Goal: Information Seeking & Learning: Check status

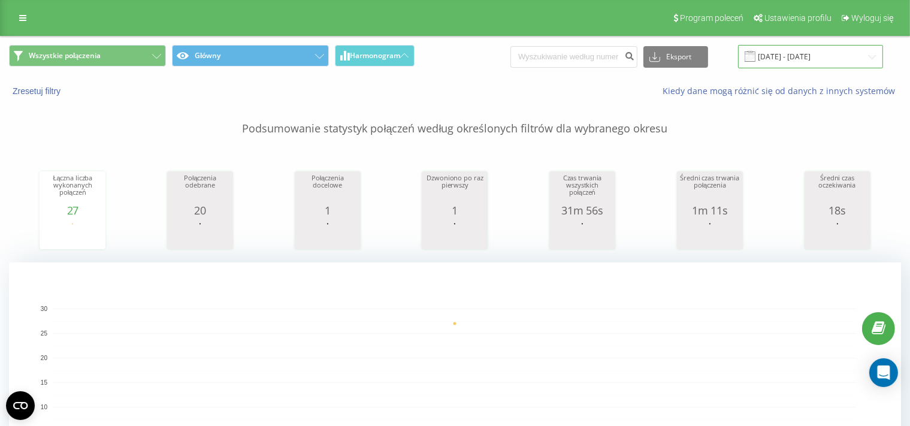
click at [795, 57] on input "[DATE] - [DATE]" at bounding box center [810, 56] width 145 height 23
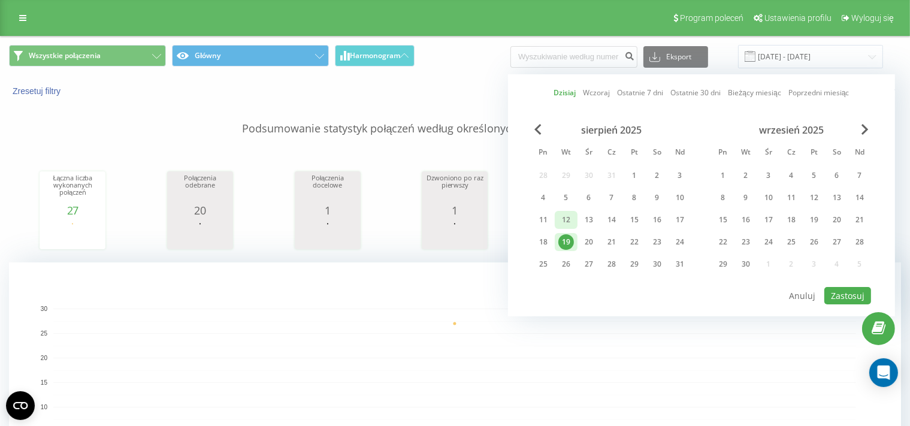
click at [564, 220] on div "12" at bounding box center [566, 220] width 16 height 16
click at [841, 293] on button "Zastosuj" at bounding box center [847, 295] width 47 height 17
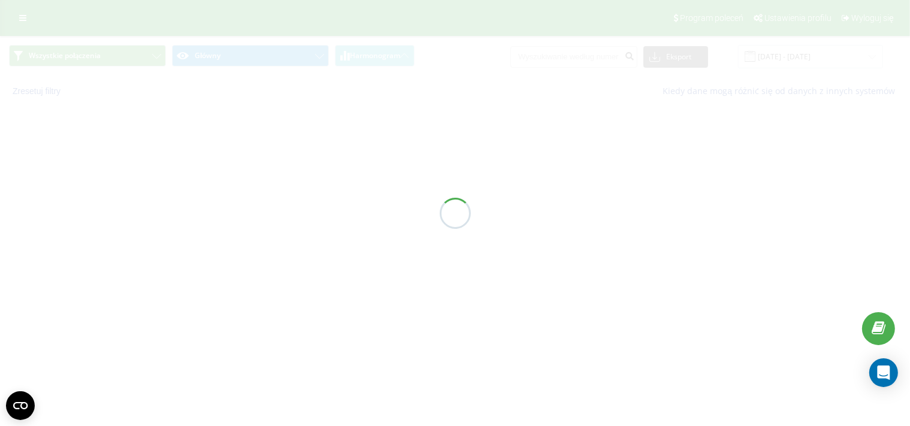
type input "[DATE] - [DATE]"
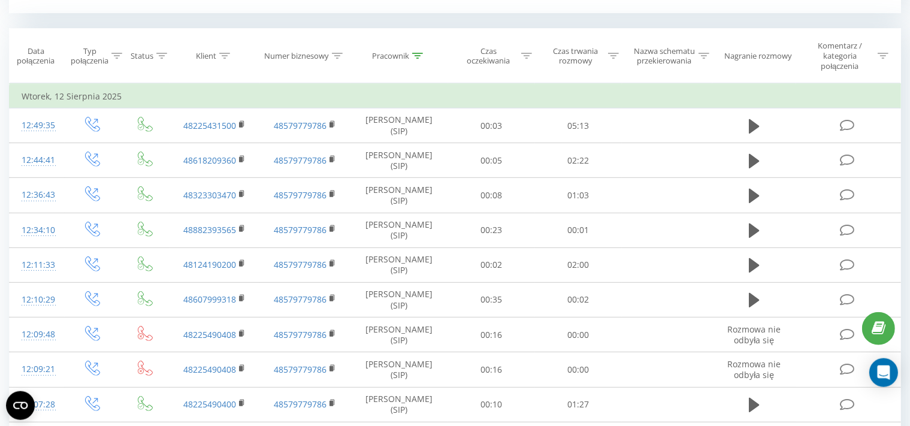
scroll to position [491, 0]
click at [419, 53] on icon at bounding box center [417, 54] width 11 height 6
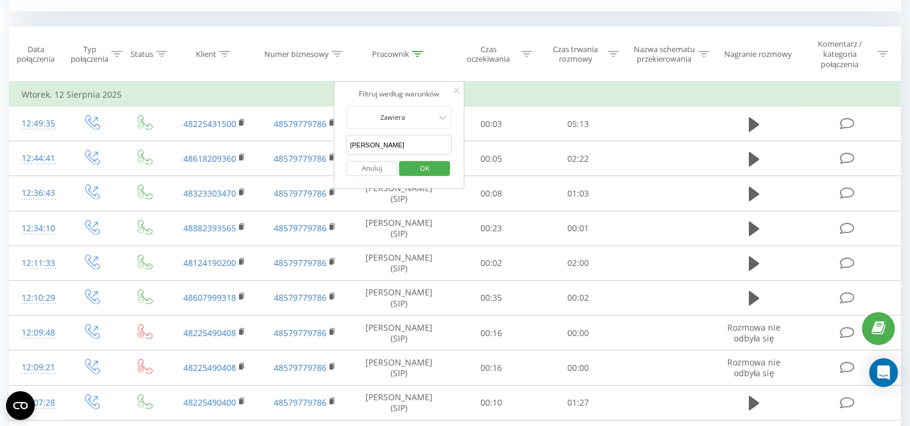
click at [404, 147] on input "[PERSON_NAME]" at bounding box center [399, 145] width 105 height 21
type input "M"
type input "[PERSON_NAME]"
click at [422, 167] on span "OK" at bounding box center [425, 168] width 34 height 19
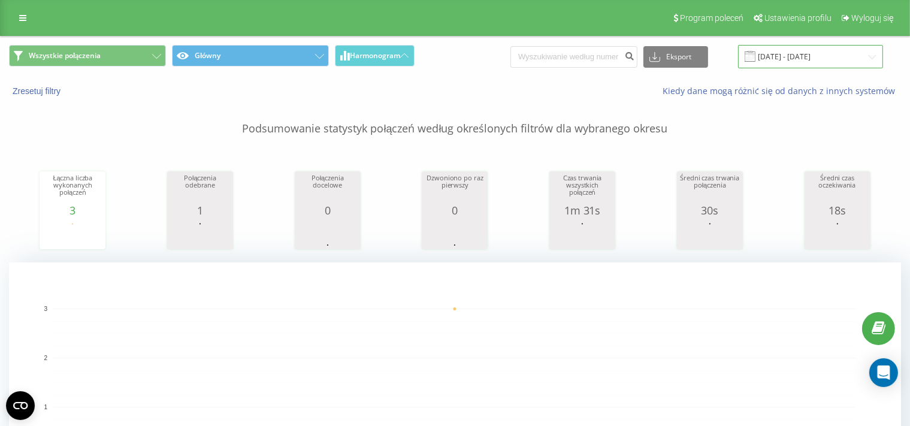
click at [794, 53] on input "[DATE] - [DATE]" at bounding box center [810, 56] width 145 height 23
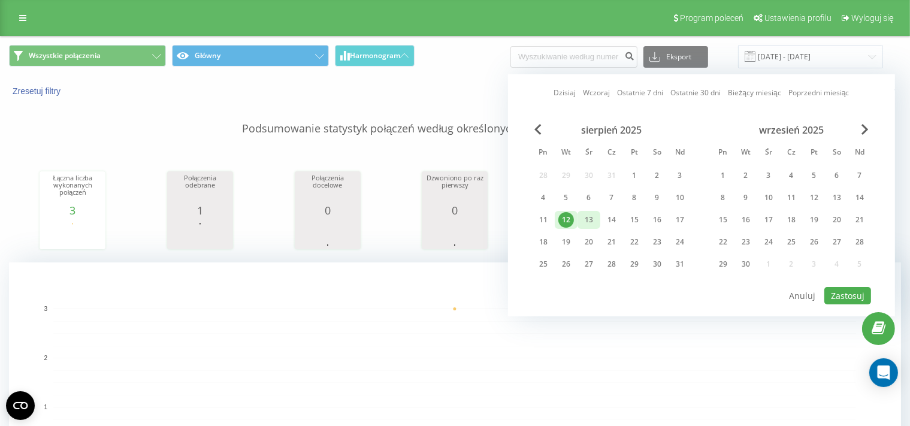
click at [589, 222] on div "13" at bounding box center [589, 220] width 16 height 16
click at [845, 290] on button "Zastosuj" at bounding box center [847, 295] width 47 height 17
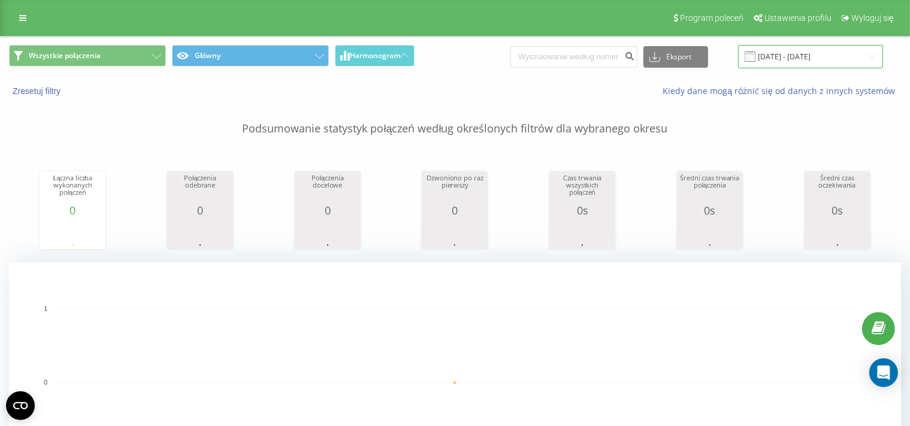
click at [799, 57] on input "[DATE] - [DATE]" at bounding box center [810, 56] width 145 height 23
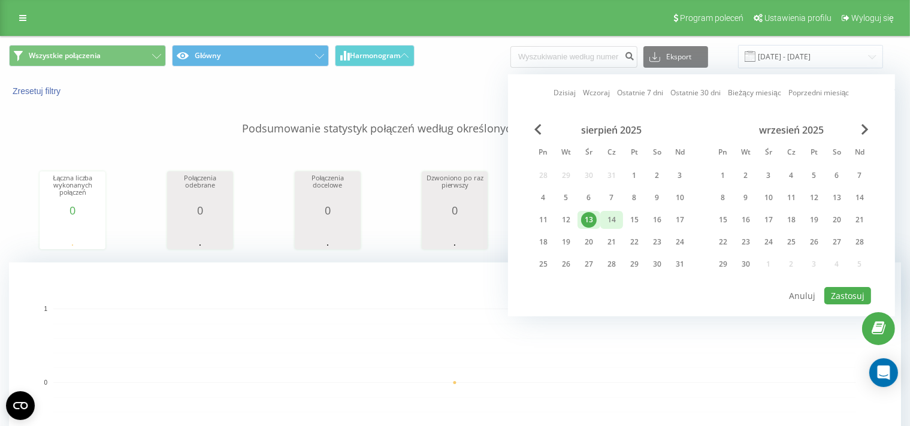
click at [610, 219] on div "14" at bounding box center [612, 220] width 16 height 16
click at [845, 296] on button "Zastosuj" at bounding box center [847, 295] width 47 height 17
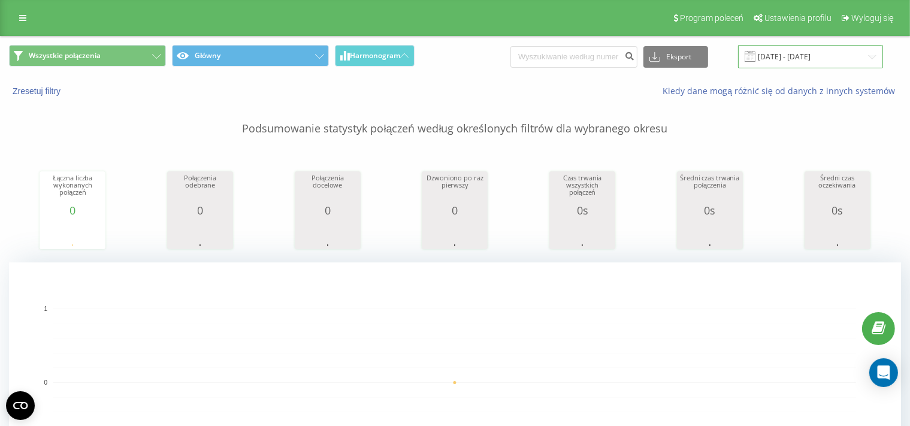
click at [794, 56] on input "[DATE] - [DATE]" at bounding box center [810, 56] width 145 height 23
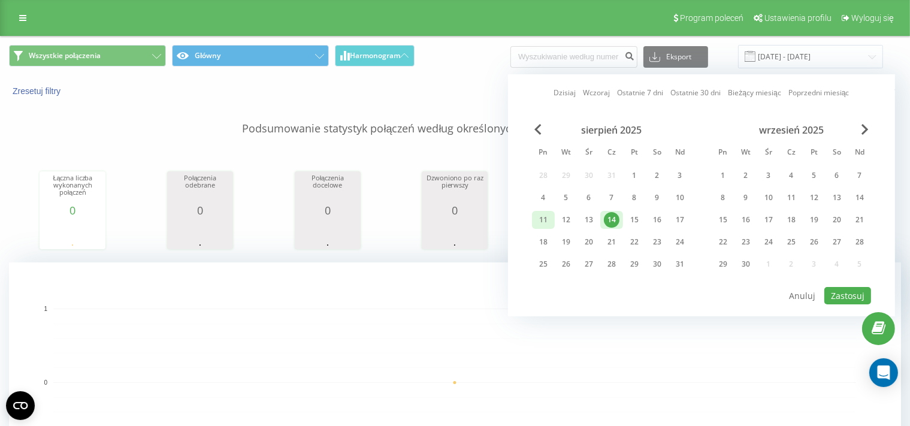
click at [544, 219] on div "11" at bounding box center [543, 220] width 16 height 16
click at [850, 294] on button "Zastosuj" at bounding box center [847, 295] width 47 height 17
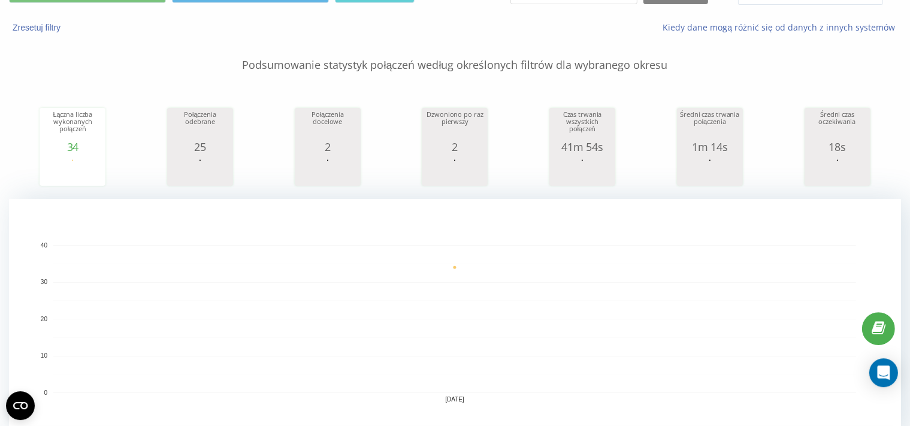
scroll to position [37, 0]
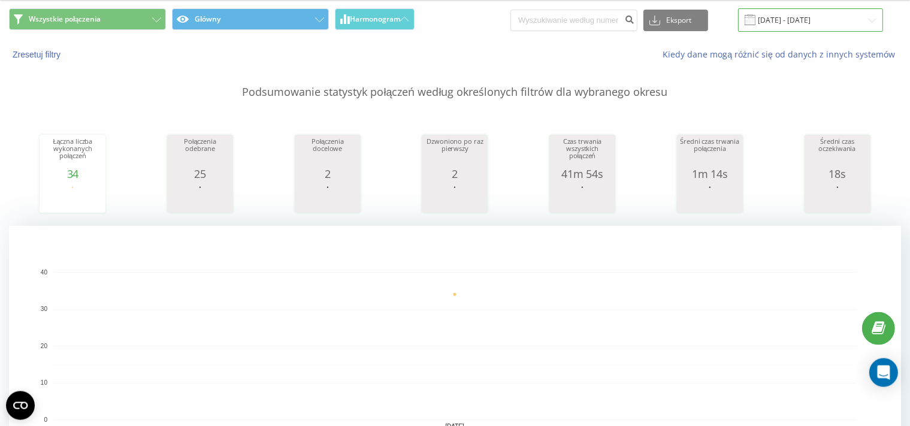
click at [795, 12] on input "[DATE] - [DATE]" at bounding box center [810, 19] width 145 height 23
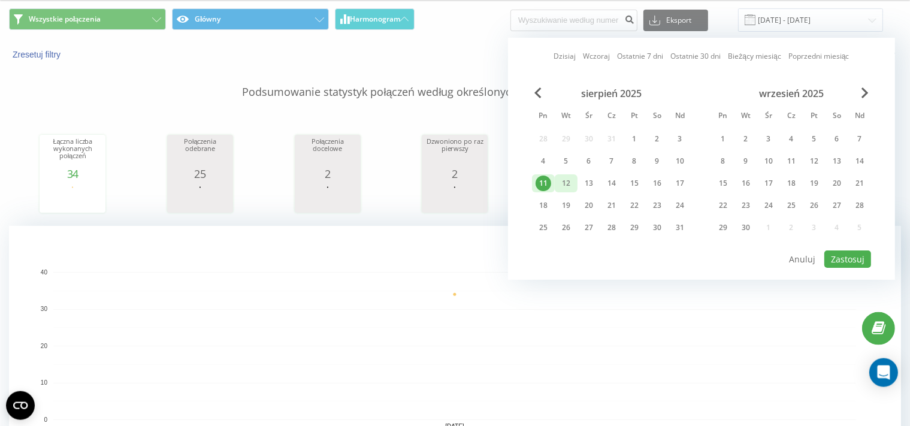
click at [568, 184] on div "12" at bounding box center [566, 183] width 16 height 16
click at [839, 252] on button "Zastosuj" at bounding box center [847, 258] width 47 height 17
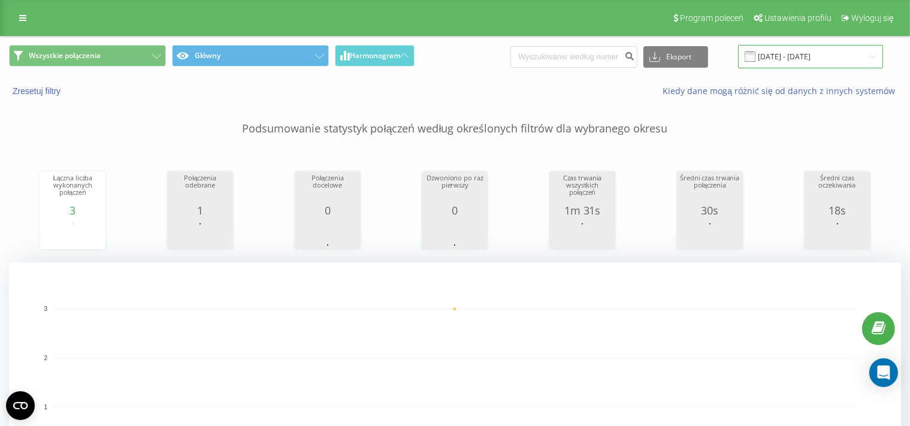
click at [786, 53] on input "[DATE] - [DATE]" at bounding box center [810, 56] width 145 height 23
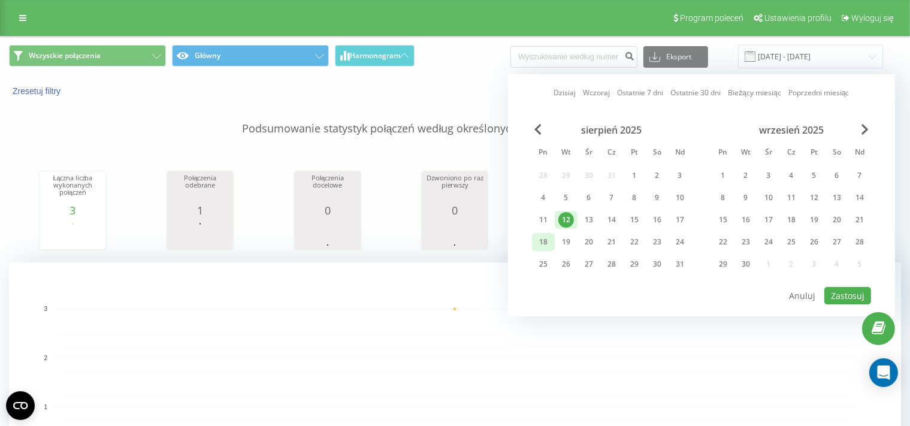
click at [545, 241] on div "18" at bounding box center [543, 242] width 16 height 16
click at [848, 293] on button "Zastosuj" at bounding box center [847, 295] width 47 height 17
type input "[DATE] - [DATE]"
